Goal: Information Seeking & Learning: Compare options

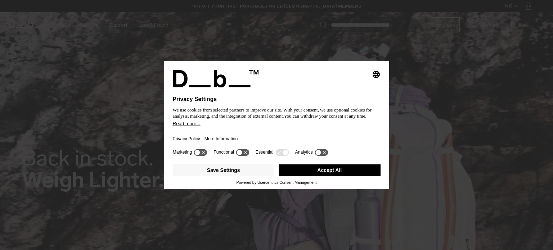
click at [329, 171] on button "Accept All" at bounding box center [329, 170] width 102 height 12
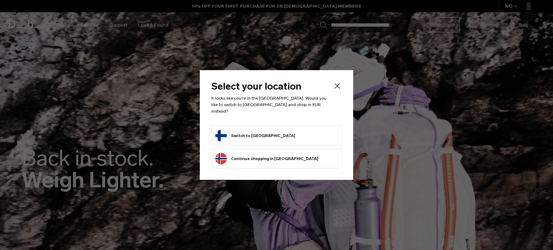
click at [275, 135] on form "Switch to Finland" at bounding box center [276, 136] width 122 height 12
click at [257, 135] on button "Switch to Finland" at bounding box center [255, 136] width 80 height 12
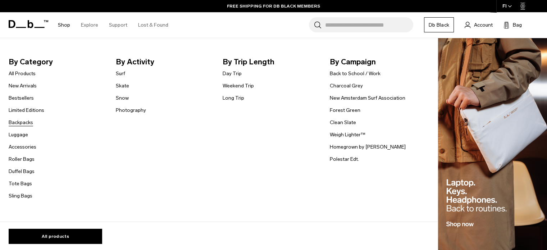
click at [26, 124] on link "Backpacks" at bounding box center [21, 123] width 24 height 8
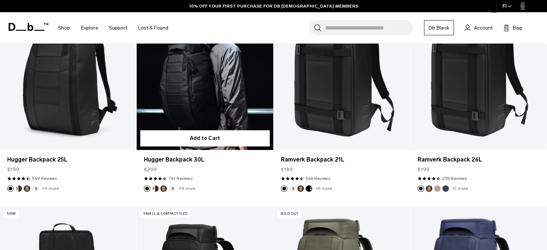
scroll to position [192, 0]
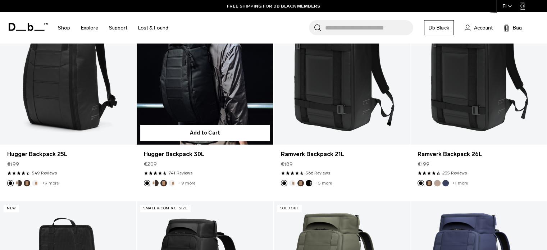
click at [155, 182] on button "Cappuccino" at bounding box center [155, 183] width 6 height 6
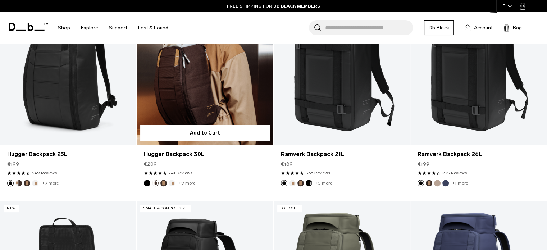
click at [162, 185] on button "Espresso" at bounding box center [163, 183] width 6 height 6
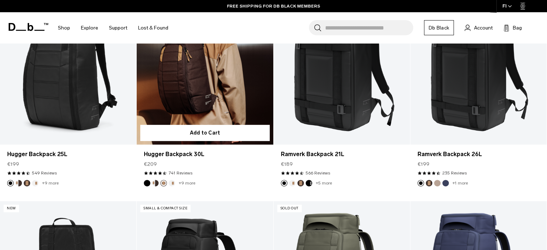
click at [173, 185] on button "Oatmilk" at bounding box center [172, 183] width 6 height 6
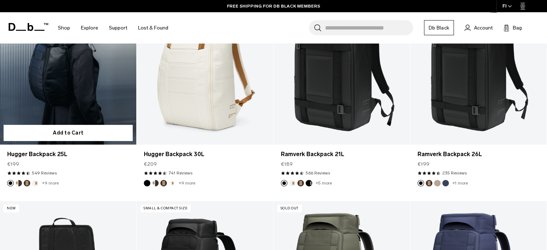
click at [21, 185] on img "Cappuccino" at bounding box center [19, 183] width 8 height 8
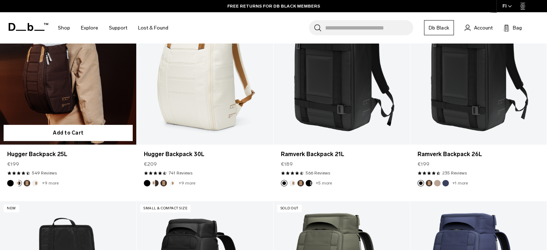
click at [23, 184] on img "Espresso" at bounding box center [27, 183] width 8 height 8
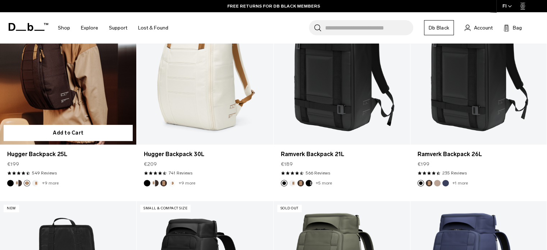
click at [34, 183] on button "Oatmilk" at bounding box center [35, 183] width 6 height 6
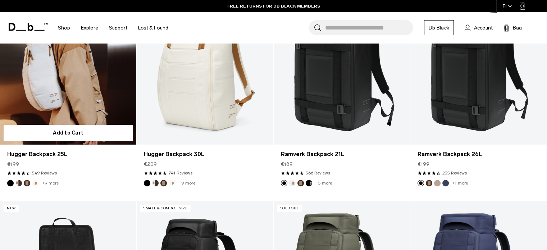
click at [9, 182] on button "Black Out" at bounding box center [10, 183] width 6 height 6
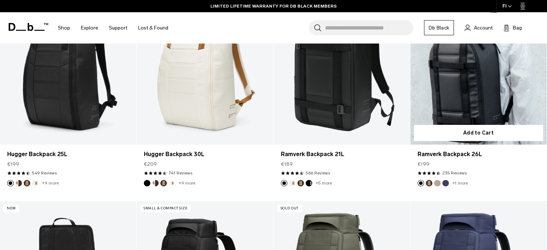
click at [427, 180] on img "Espresso" at bounding box center [429, 183] width 8 height 8
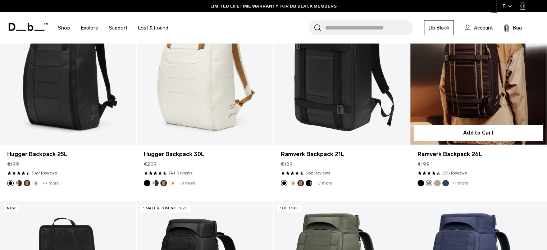
click at [437, 182] on button "Fogbow Beige" at bounding box center [437, 183] width 6 height 6
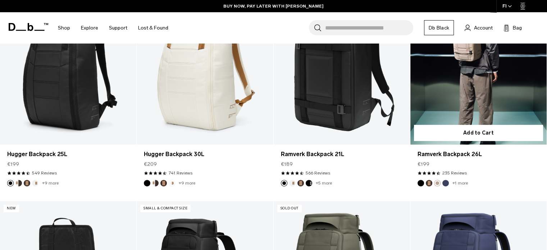
click at [448, 182] on img "Blue Hour" at bounding box center [446, 183] width 8 height 8
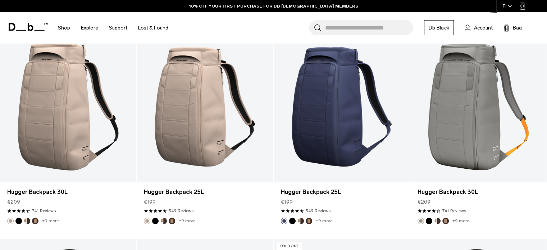
scroll to position [576, 0]
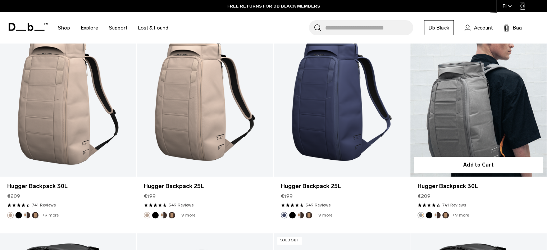
click at [427, 215] on button "Black Out" at bounding box center [429, 215] width 6 height 6
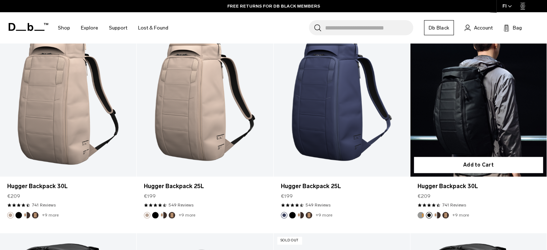
click at [440, 215] on button "Cappuccino" at bounding box center [437, 215] width 6 height 6
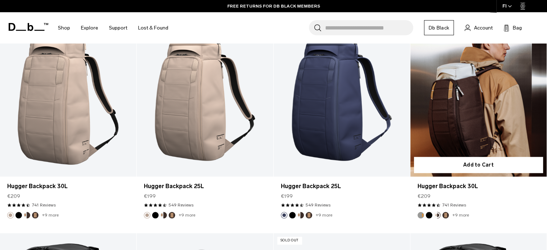
click at [445, 216] on button "Espresso" at bounding box center [446, 215] width 6 height 6
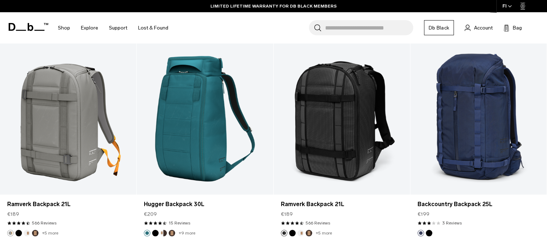
scroll to position [2015, 0]
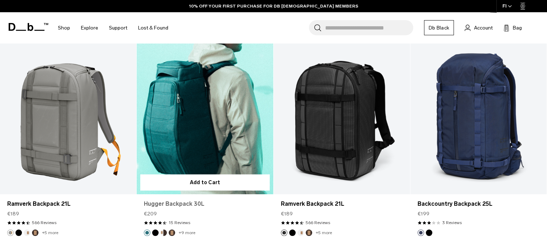
click at [173, 204] on link "Hugger Backpack 30L" at bounding box center [205, 204] width 122 height 9
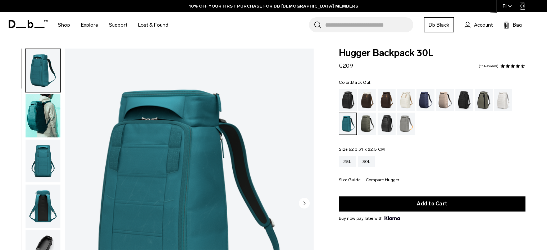
click at [357, 103] on div "Black Out" at bounding box center [348, 100] width 18 height 22
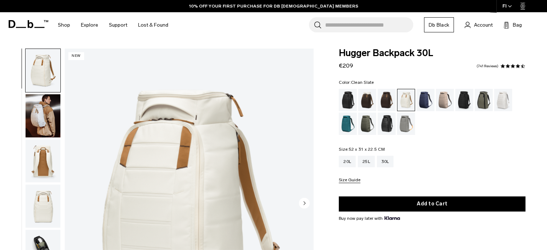
click at [501, 99] on div "Clean Slate" at bounding box center [503, 100] width 18 height 22
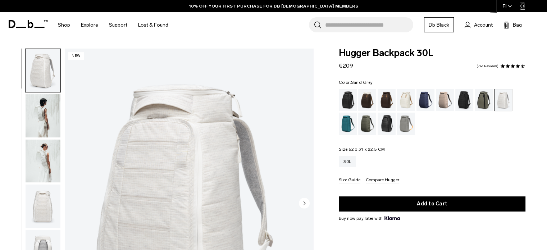
click at [409, 122] on div "Sand Grey" at bounding box center [406, 124] width 18 height 22
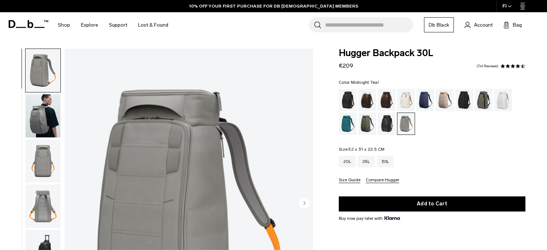
click at [351, 130] on div "Midnight Teal" at bounding box center [348, 124] width 18 height 22
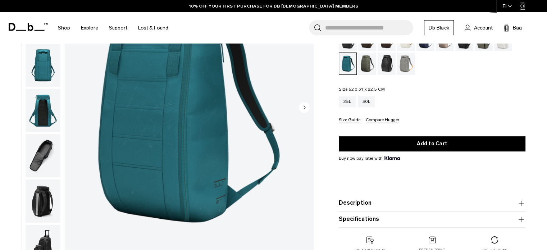
scroll to position [192, 0]
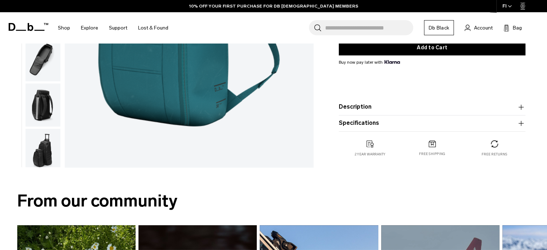
click at [38, 69] on img "button" at bounding box center [43, 59] width 35 height 43
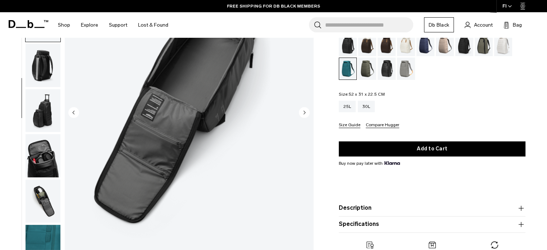
scroll to position [96, 0]
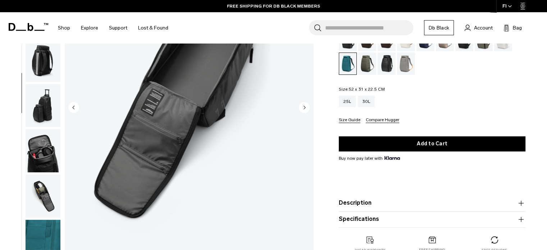
click at [50, 185] on img "button" at bounding box center [43, 195] width 35 height 43
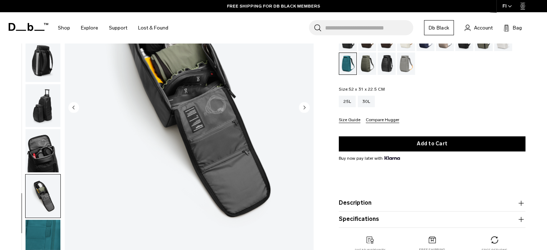
scroll to position [192, 0]
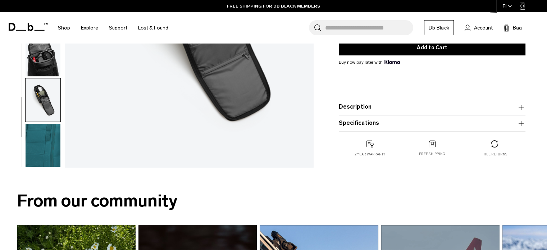
click at [42, 153] on img "button" at bounding box center [43, 145] width 35 height 43
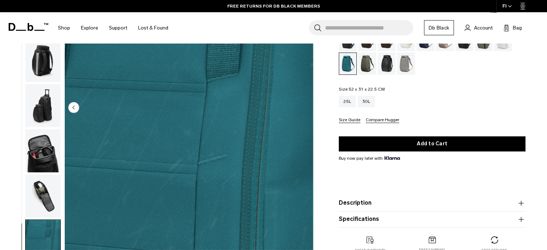
scroll to position [0, 0]
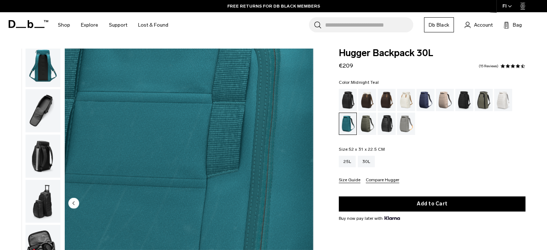
click at [46, 68] on img "button" at bounding box center [43, 65] width 35 height 43
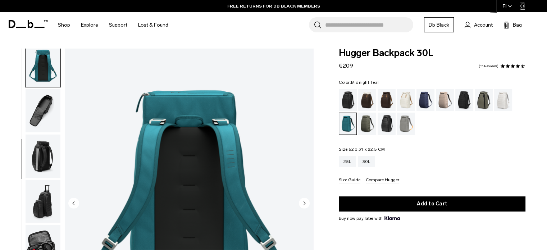
scroll to position [136, 0]
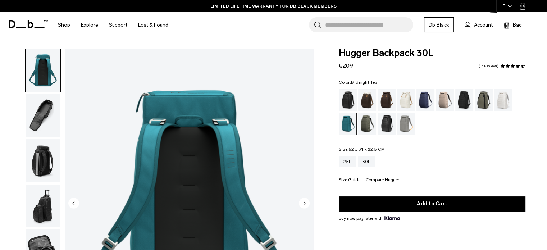
click at [40, 100] on img "button" at bounding box center [43, 115] width 35 height 43
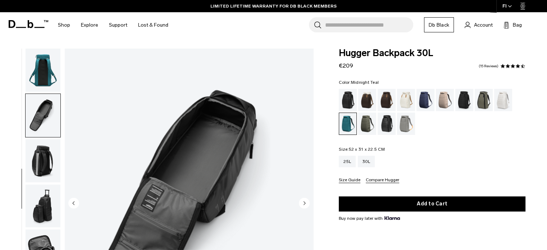
scroll to position [141, 0]
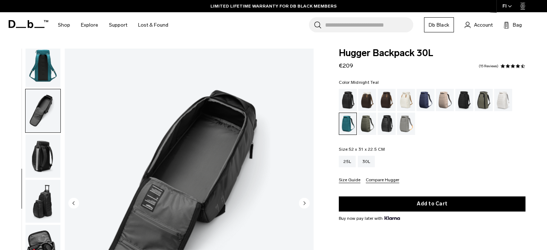
click at [41, 137] on img "button" at bounding box center [43, 156] width 35 height 43
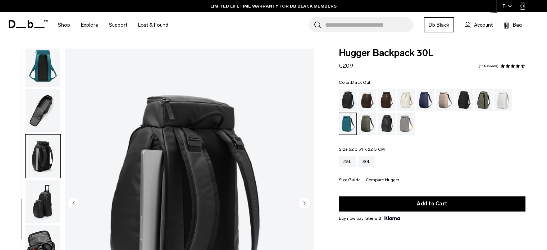
click at [347, 98] on div "Black Out" at bounding box center [348, 100] width 18 height 22
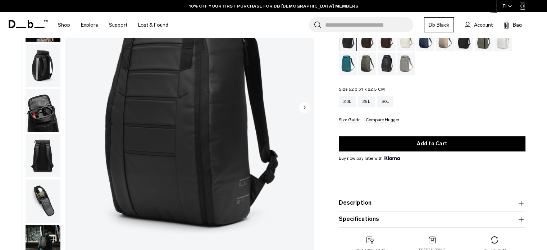
click at [46, 163] on img "button" at bounding box center [43, 155] width 35 height 43
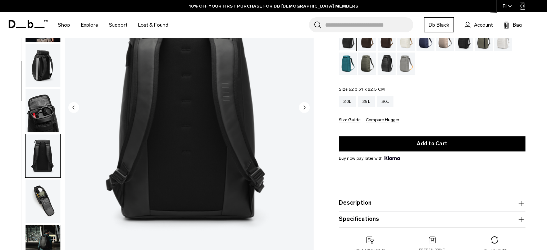
scroll to position [181, 0]
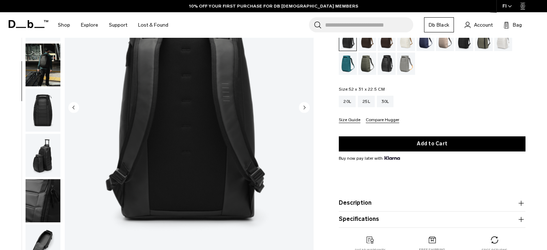
click at [48, 194] on ul at bounding box center [43, 108] width 36 height 310
click at [43, 169] on img "button" at bounding box center [43, 155] width 35 height 43
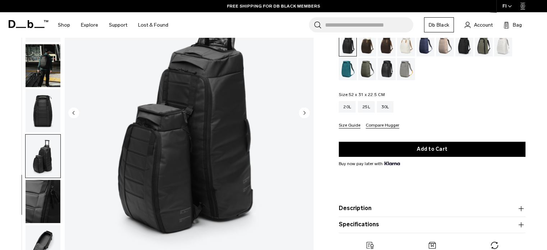
scroll to position [96, 0]
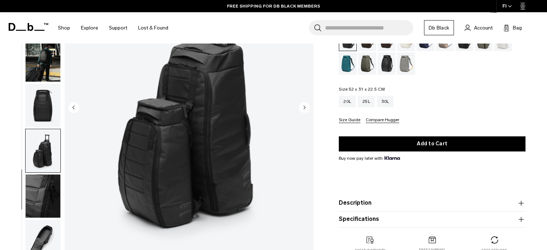
click at [36, 192] on img "button" at bounding box center [43, 195] width 35 height 43
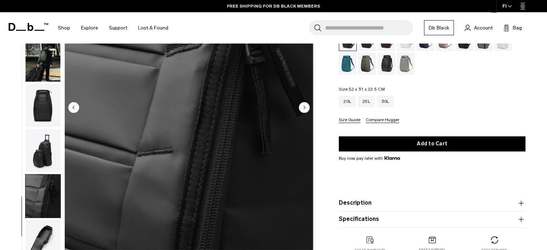
click at [34, 94] on img "button" at bounding box center [43, 105] width 35 height 43
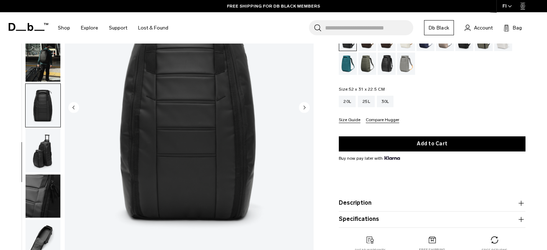
click at [35, 79] on img "button" at bounding box center [43, 60] width 35 height 43
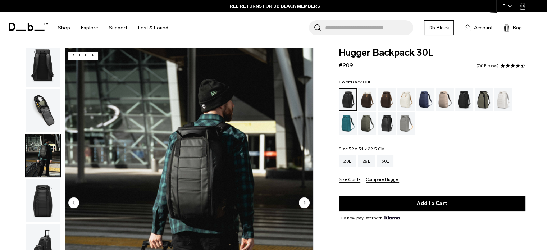
scroll to position [0, 0]
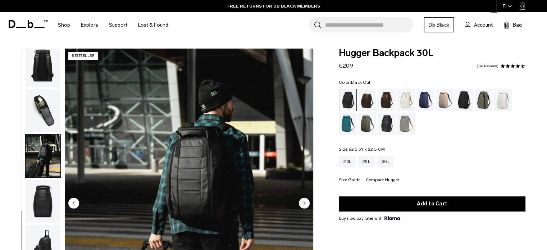
click at [35, 101] on img "button" at bounding box center [43, 110] width 35 height 43
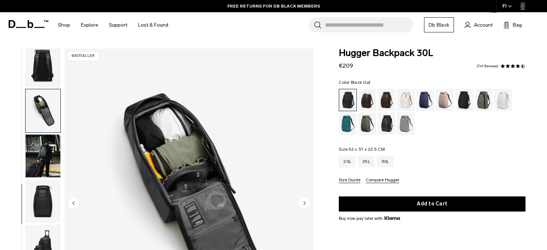
click at [41, 71] on img "button" at bounding box center [43, 65] width 35 height 43
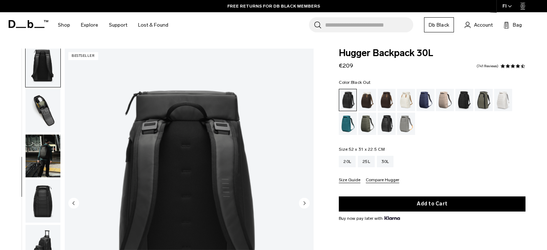
scroll to position [181, 0]
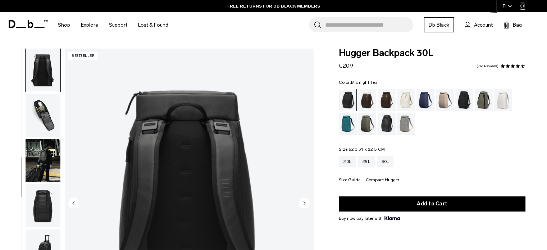
click at [348, 119] on div "Midnight Teal" at bounding box center [348, 124] width 18 height 22
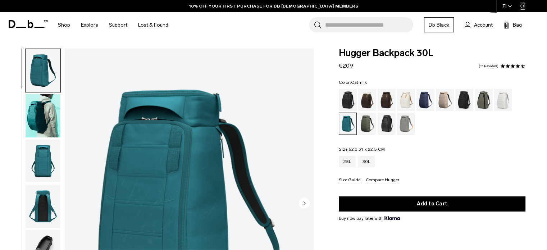
click at [405, 100] on div "Oatmilk" at bounding box center [406, 100] width 18 height 22
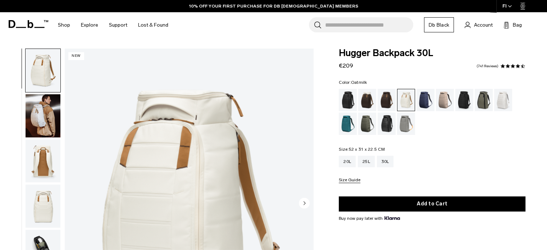
click at [49, 119] on img "button" at bounding box center [43, 115] width 35 height 43
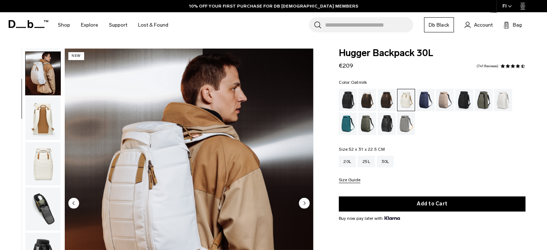
scroll to position [45, 0]
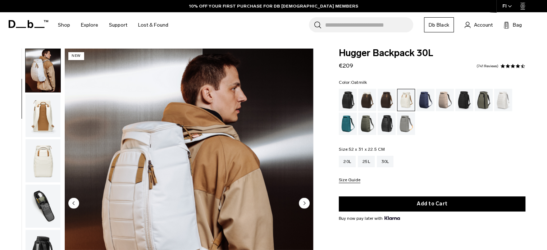
click at [305, 205] on circle "Next slide" at bounding box center [304, 203] width 11 height 11
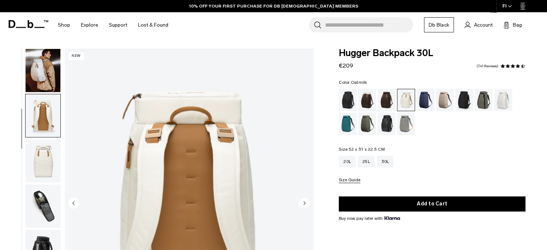
scroll to position [91, 0]
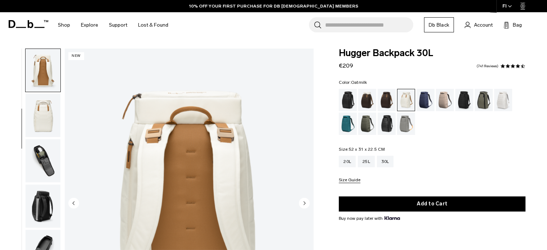
click at [305, 205] on circle "Next slide" at bounding box center [304, 203] width 11 height 11
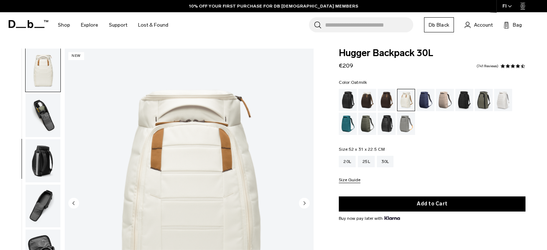
click at [305, 205] on circle "Next slide" at bounding box center [304, 203] width 11 height 11
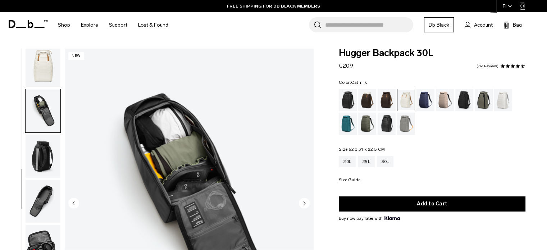
click at [305, 205] on circle "Next slide" at bounding box center [304, 203] width 11 height 11
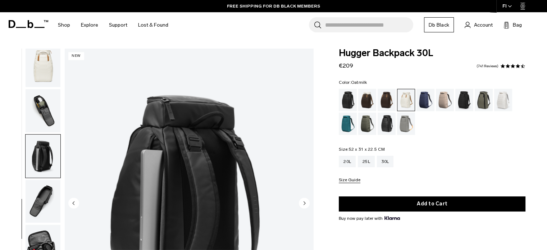
click at [305, 205] on circle "Next slide" at bounding box center [304, 203] width 11 height 11
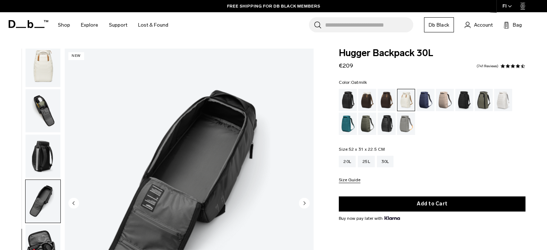
click at [305, 205] on circle "Next slide" at bounding box center [304, 203] width 11 height 11
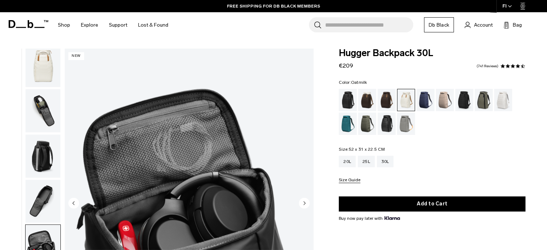
click at [305, 205] on circle "Next slide" at bounding box center [304, 203] width 11 height 11
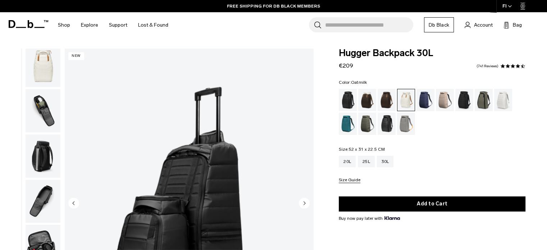
click at [305, 205] on circle "Next slide" at bounding box center [304, 203] width 11 height 11
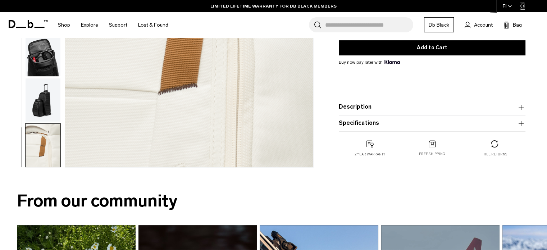
scroll to position [0, 0]
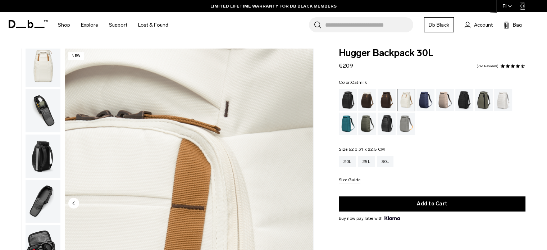
click at [34, 118] on img "button" at bounding box center [43, 110] width 35 height 43
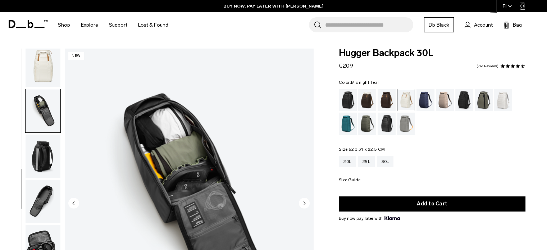
click at [350, 127] on div "Midnight Teal" at bounding box center [348, 124] width 18 height 22
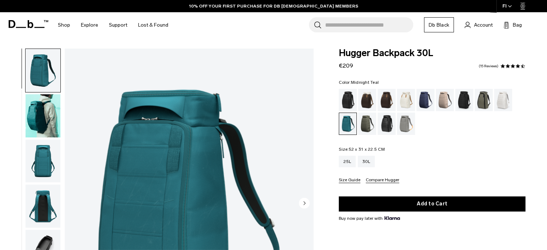
scroll to position [96, 0]
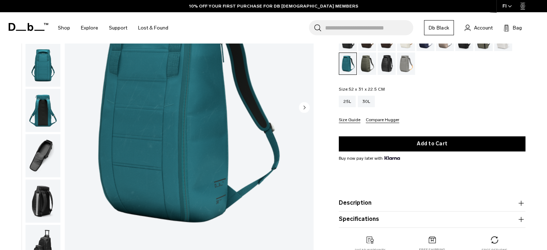
click at [303, 108] on circle "Next slide" at bounding box center [304, 107] width 11 height 11
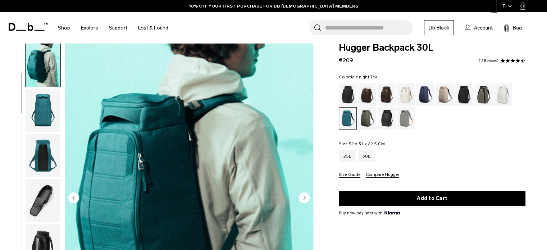
scroll to position [0, 0]
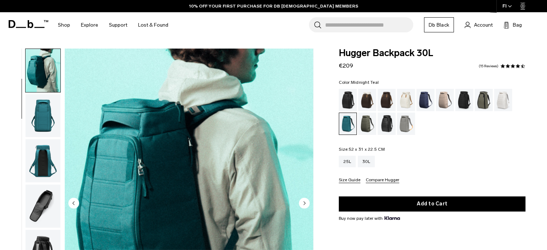
click at [53, 121] on img "button" at bounding box center [43, 115] width 35 height 43
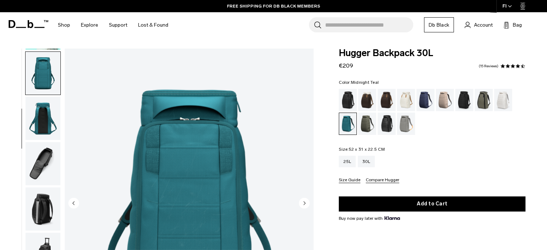
scroll to position [91, 0]
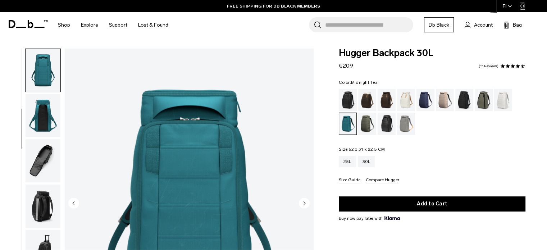
click at [50, 121] on img "button" at bounding box center [43, 115] width 35 height 43
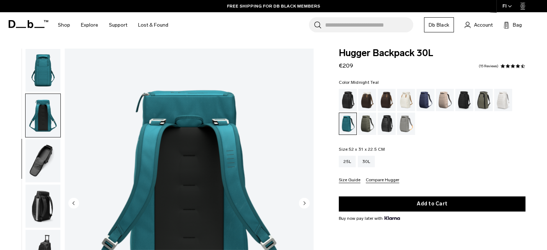
scroll to position [136, 0]
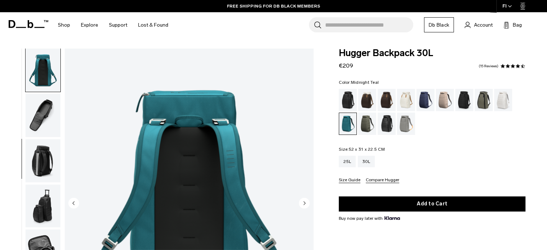
click at [42, 128] on img "button" at bounding box center [43, 115] width 35 height 43
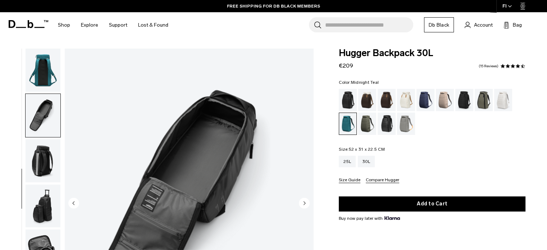
scroll to position [141, 0]
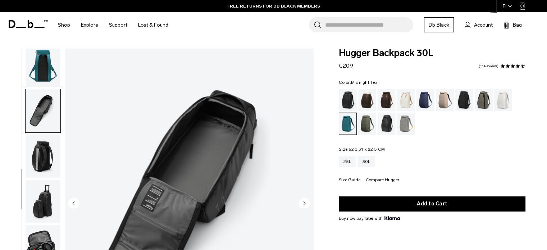
click at [34, 68] on img "button" at bounding box center [43, 65] width 35 height 43
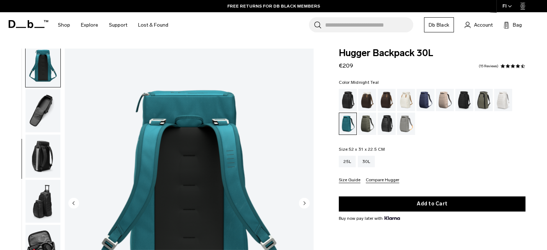
scroll to position [136, 0]
